Goal: Find specific page/section: Find specific page/section

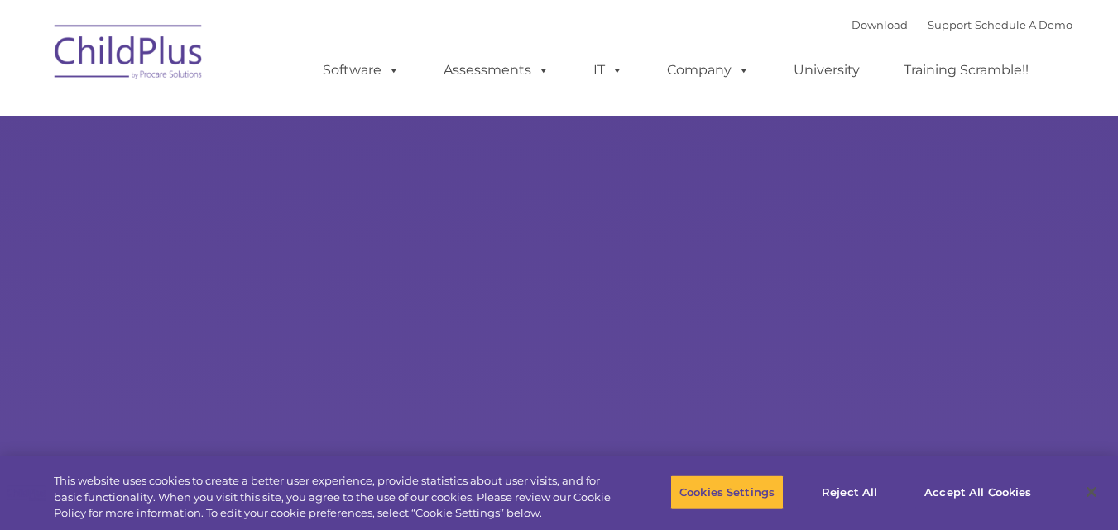
type input ""
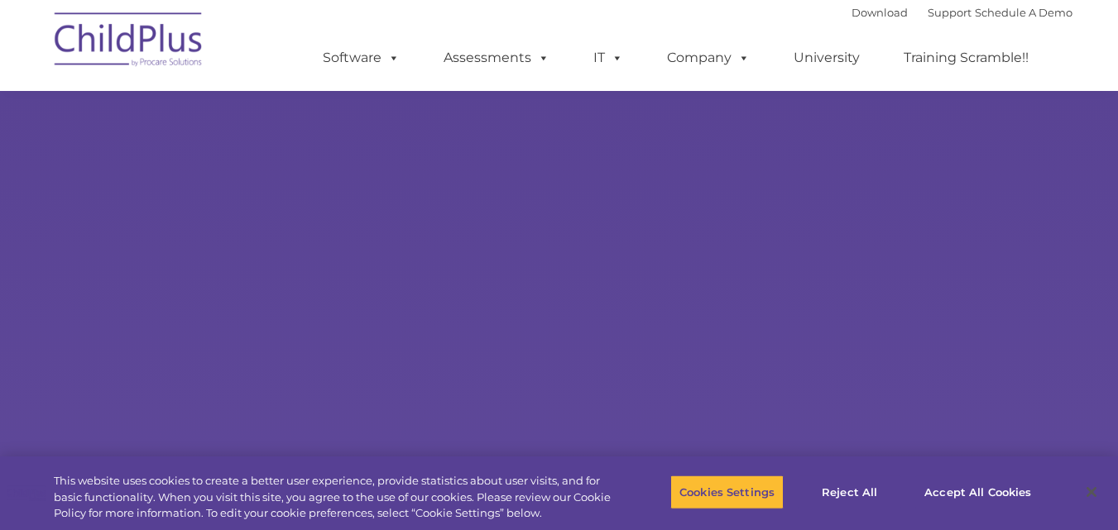
scroll to position [206, 0]
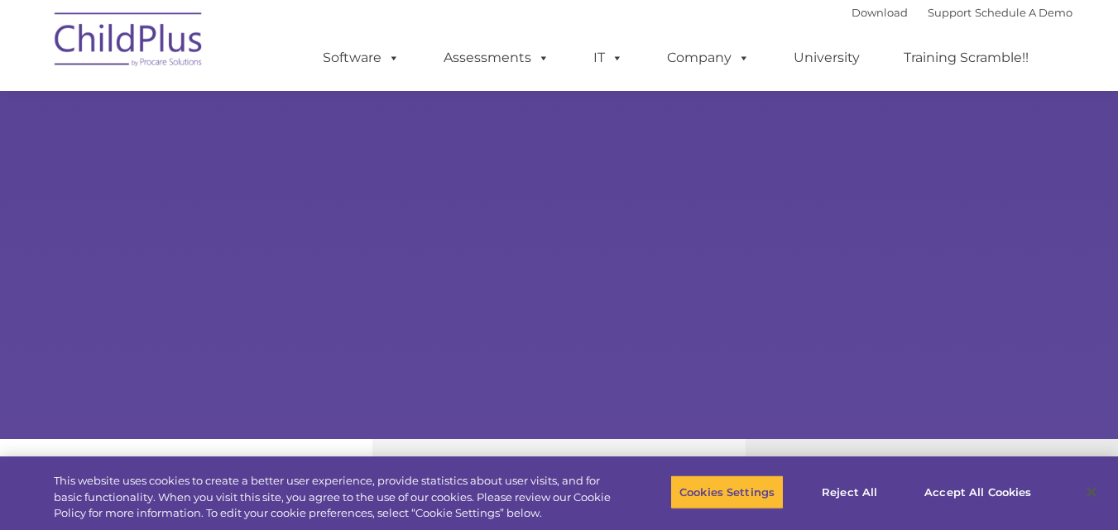
select select "MEDIUM"
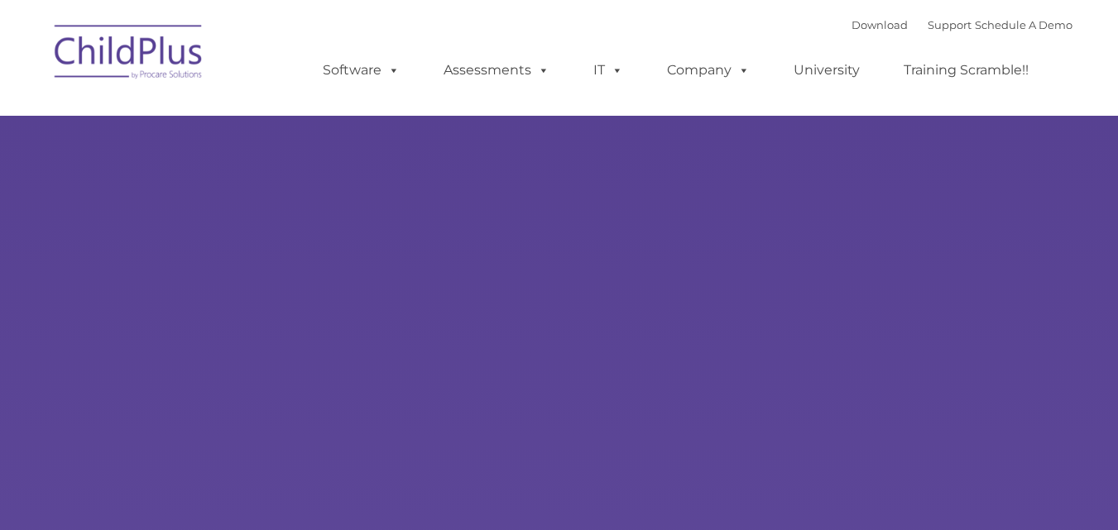
click at [180, 84] on img at bounding box center [129, 54] width 166 height 83
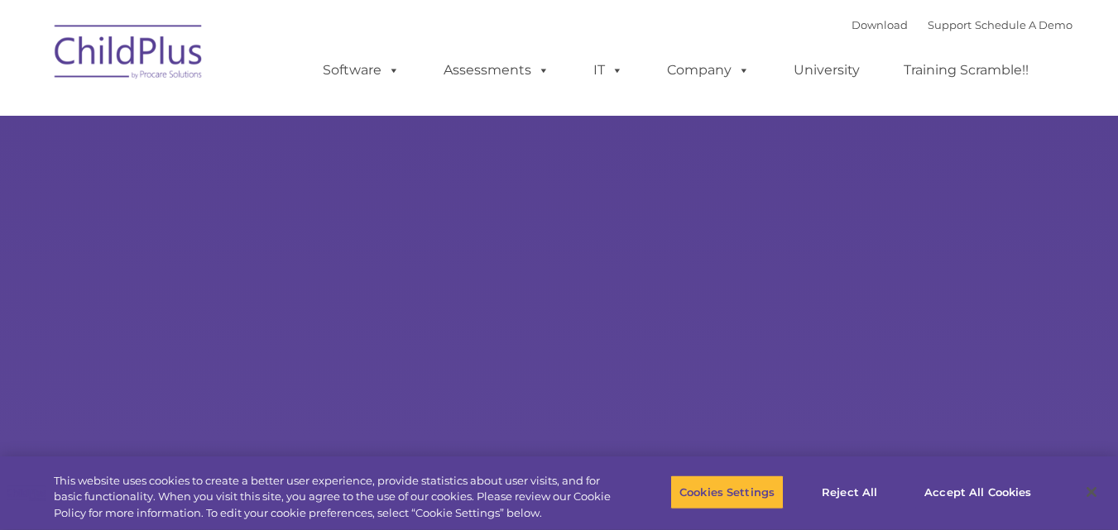
type input ""
select select "MEDIUM"
click at [186, 34] on img at bounding box center [129, 54] width 166 height 83
click at [162, 106] on nav "Download Support | Schedule A Demo  MENU MENU Software ChildPlus: The original…" at bounding box center [559, 58] width 1118 height 116
